Goal: Information Seeking & Learning: Find specific fact

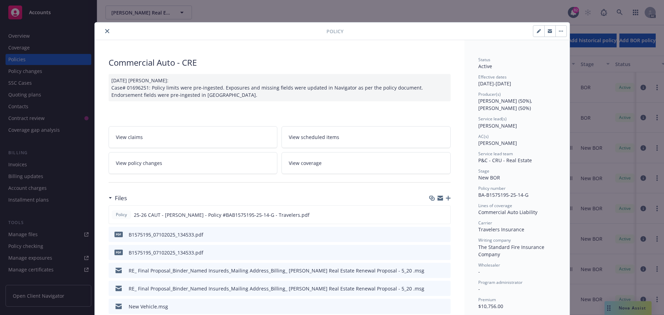
scroll to position [35, 0]
click at [106, 30] on icon "close" at bounding box center [107, 31] width 4 height 4
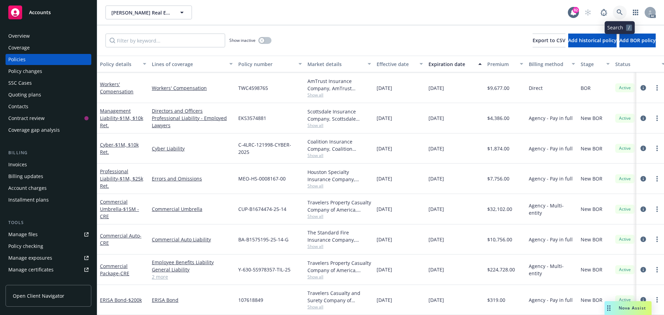
click at [616, 11] on icon at bounding box center [619, 12] width 6 height 6
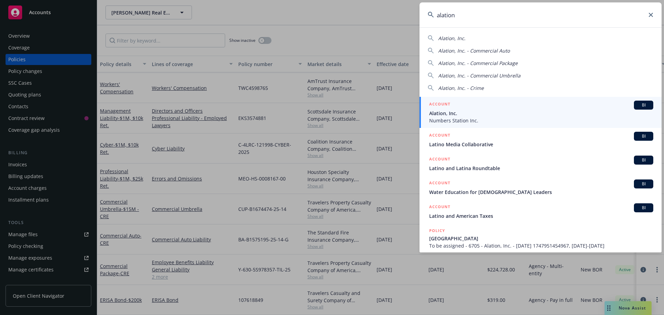
type input "alation"
click at [485, 115] on span "Alation, Inc." at bounding box center [541, 113] width 224 height 7
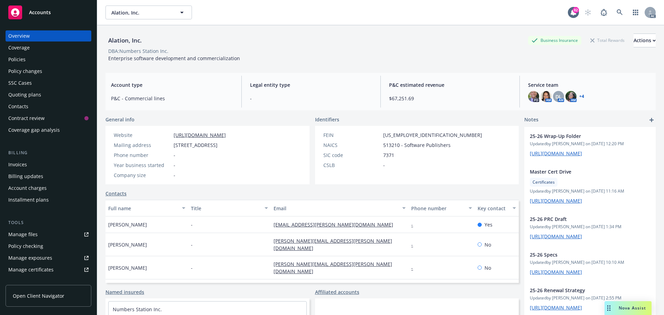
click at [37, 63] on div "Policies" at bounding box center [48, 59] width 80 height 11
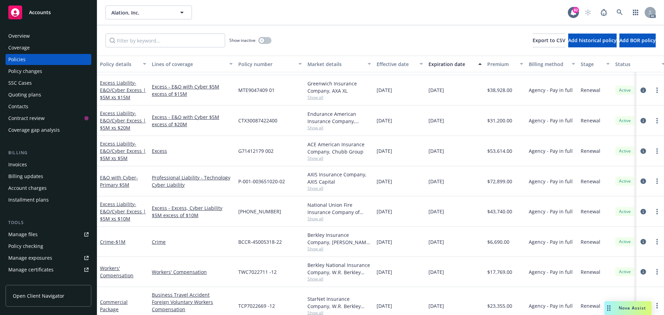
scroll to position [173, 0]
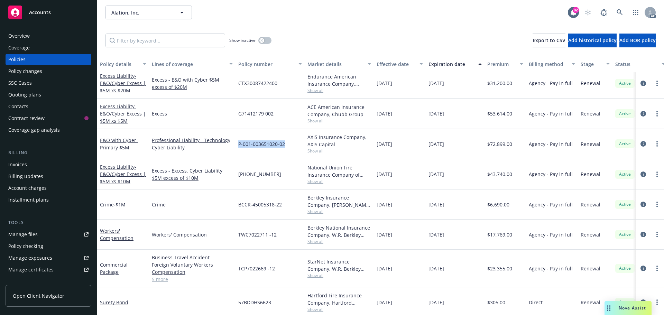
drag, startPoint x: 287, startPoint y: 145, endPoint x: 233, endPoint y: 145, distance: 53.9
click at [233, 145] on div "E&O with Cyber - Primary $5M Professional Liability - Technology Cyber Liabilit…" at bounding box center [430, 144] width 667 height 30
copy div "P-001-003651020-02"
click at [319, 150] on span "Show all" at bounding box center [339, 151] width 64 height 6
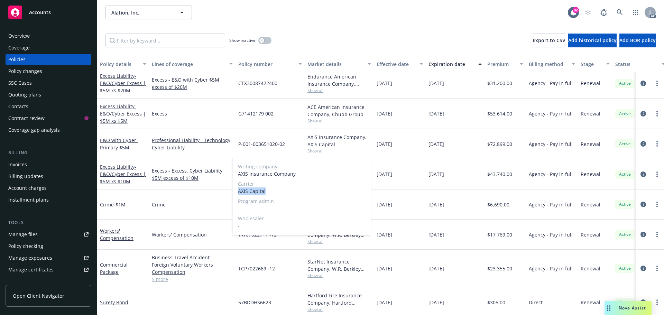
drag, startPoint x: 270, startPoint y: 190, endPoint x: 238, endPoint y: 191, distance: 31.5
click at [238, 191] on span "AXIS Capital" at bounding box center [301, 190] width 127 height 7
copy span "AXIS Capital"
